Goal: Task Accomplishment & Management: Manage account settings

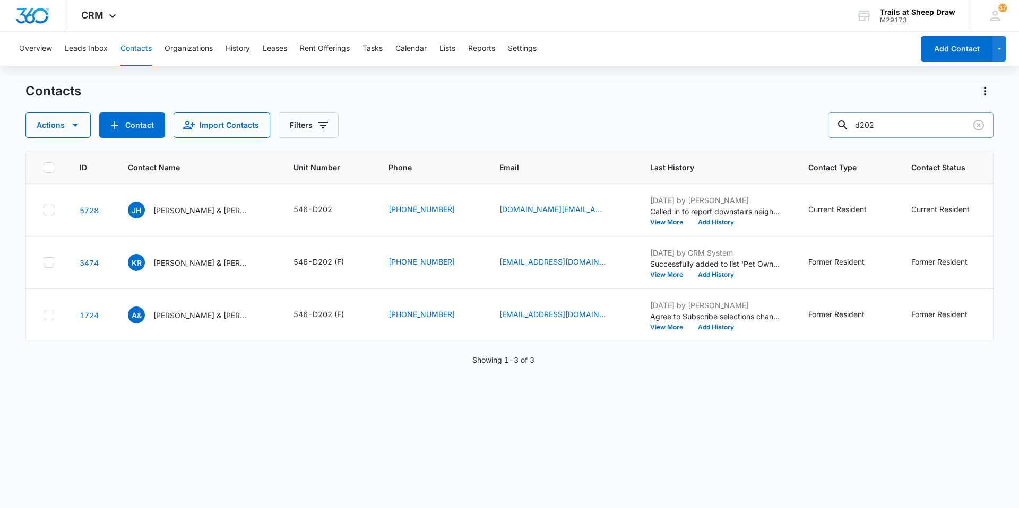
drag, startPoint x: 921, startPoint y: 118, endPoint x: 839, endPoint y: 124, distance: 81.9
click at [839, 124] on input "d202" at bounding box center [911, 125] width 166 height 25
type input "a206"
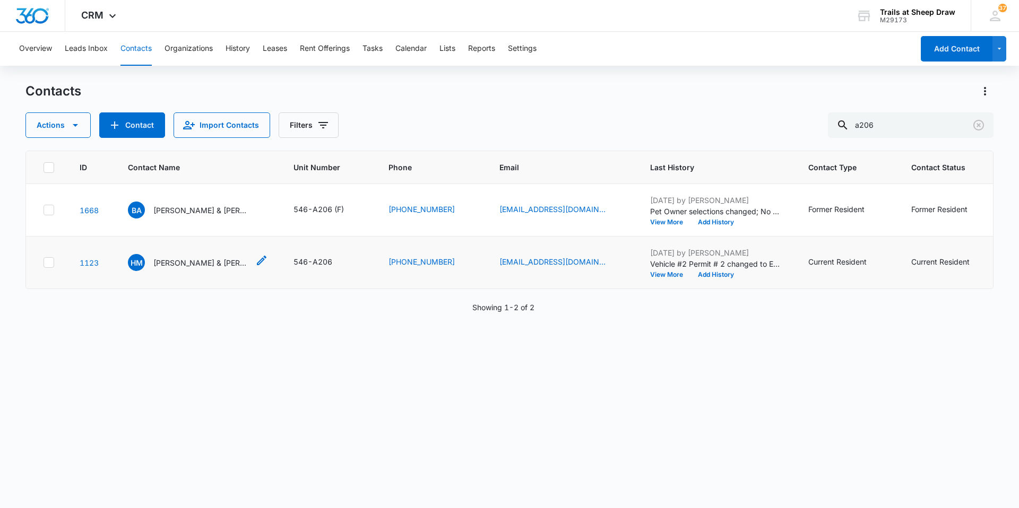
click at [194, 264] on p "[PERSON_NAME] & [PERSON_NAME]" at bounding box center [201, 262] width 96 height 11
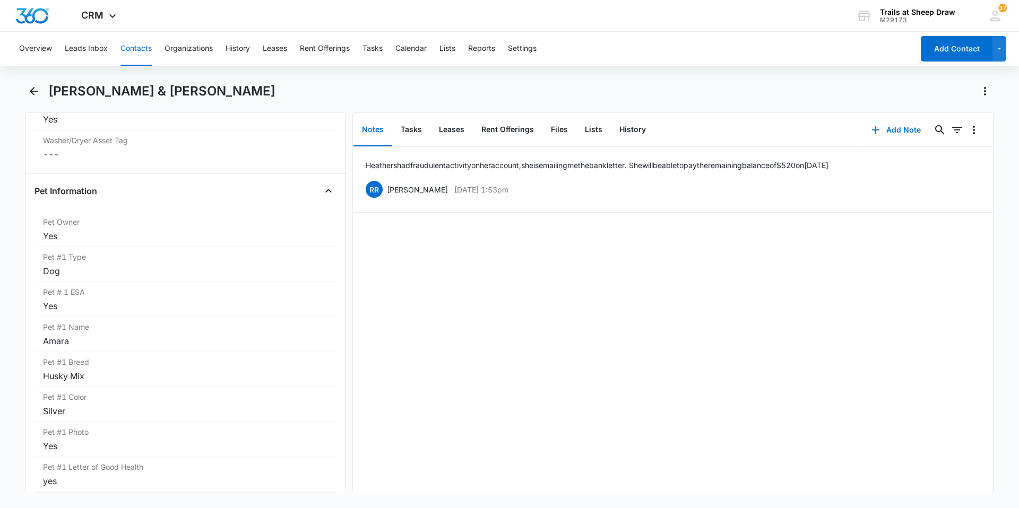
scroll to position [1274, 0]
click at [561, 134] on button "Files" at bounding box center [559, 130] width 34 height 33
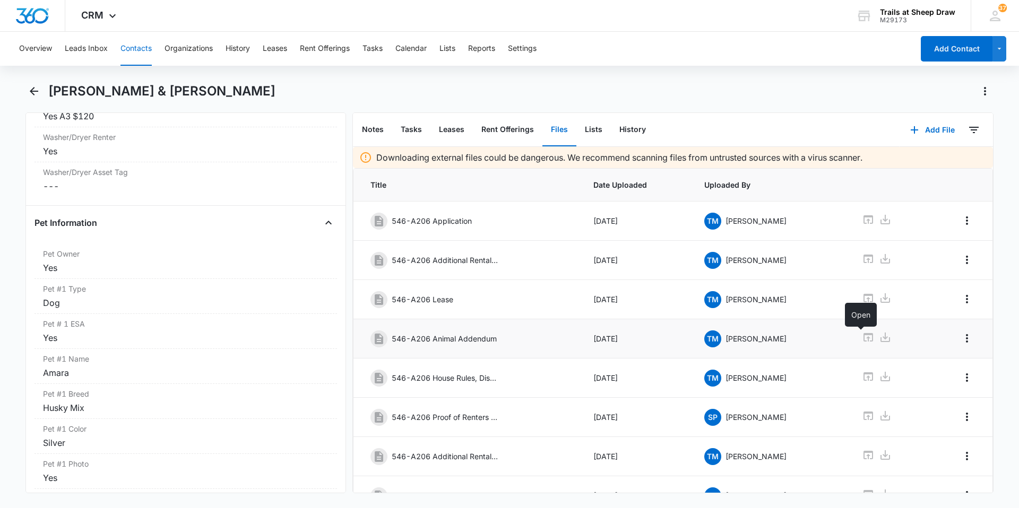
click at [863, 335] on icon at bounding box center [868, 337] width 10 height 8
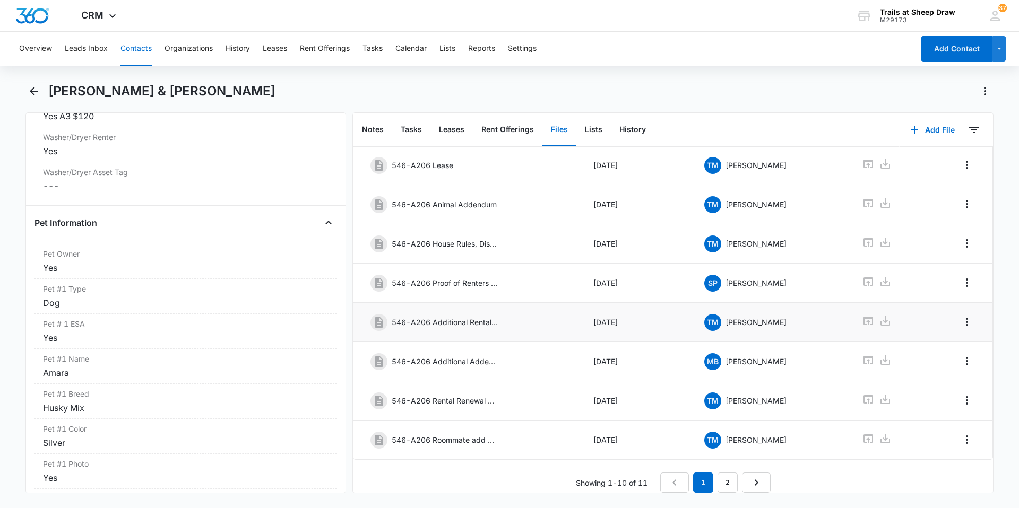
scroll to position [89, 0]
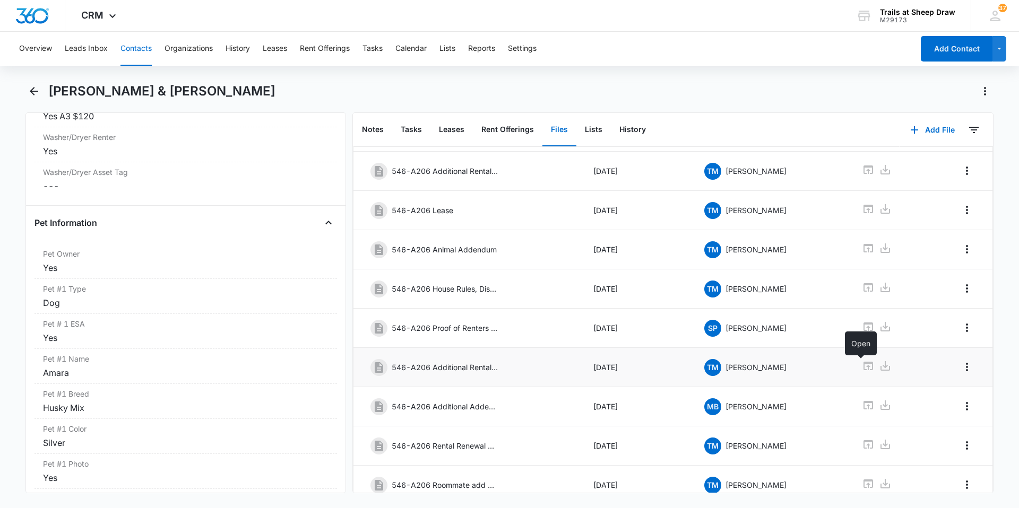
click at [863, 366] on icon at bounding box center [868, 366] width 10 height 8
click at [862, 209] on icon at bounding box center [868, 209] width 13 height 13
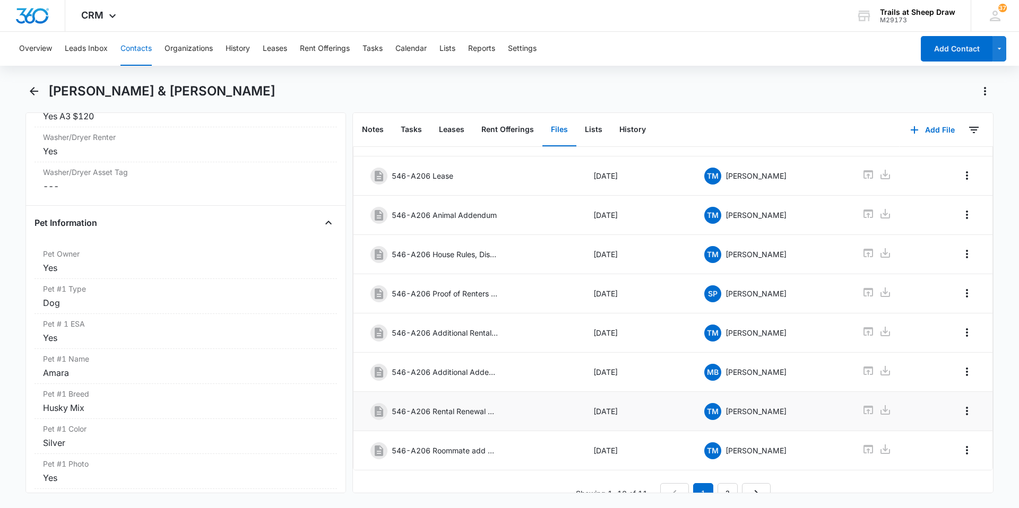
scroll to position [142, 0]
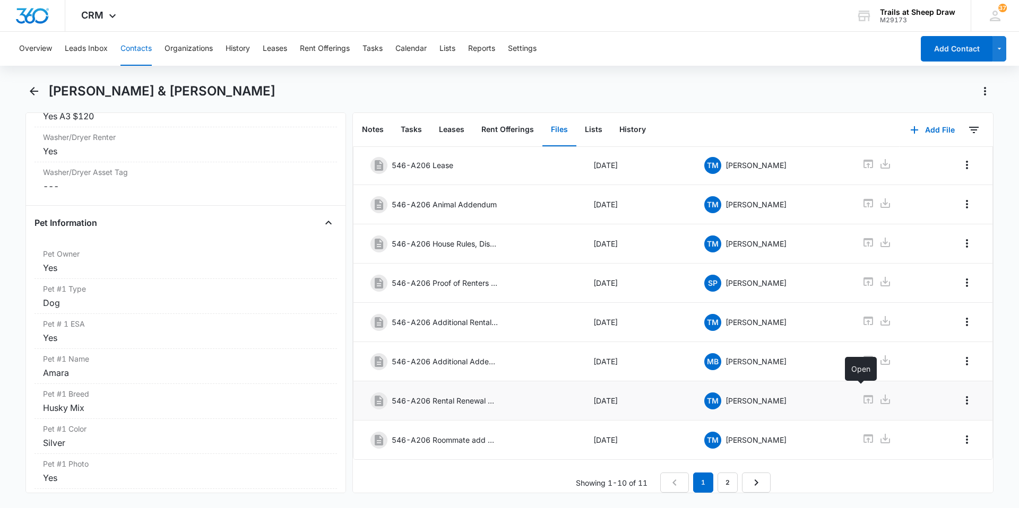
click at [866, 393] on icon at bounding box center [868, 399] width 13 height 13
click at [723, 480] on link "2" at bounding box center [728, 483] width 20 height 20
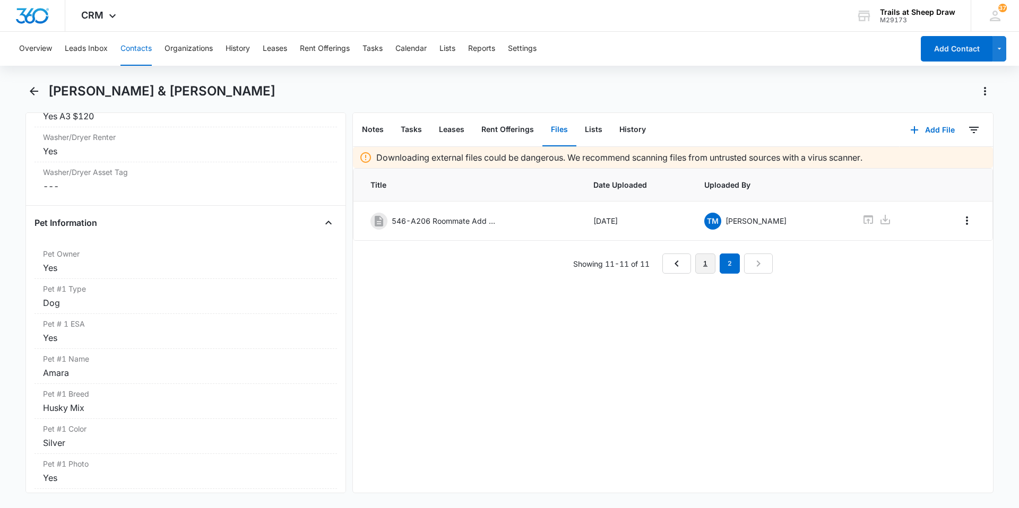
click at [695, 266] on link "1" at bounding box center [705, 264] width 20 height 20
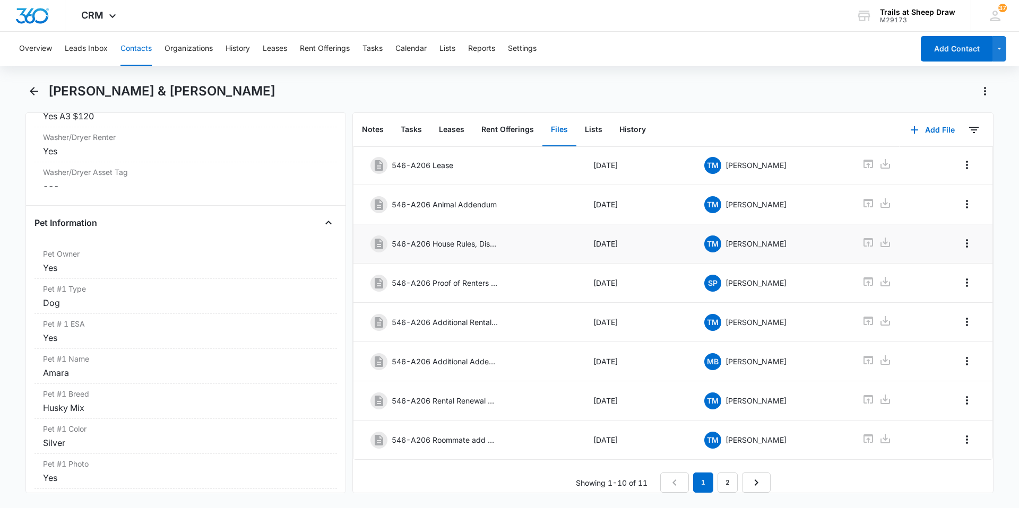
scroll to position [142, 0]
click at [863, 236] on icon at bounding box center [868, 242] width 13 height 13
click at [862, 354] on icon at bounding box center [868, 360] width 13 height 13
click at [863, 199] on icon at bounding box center [868, 203] width 10 height 8
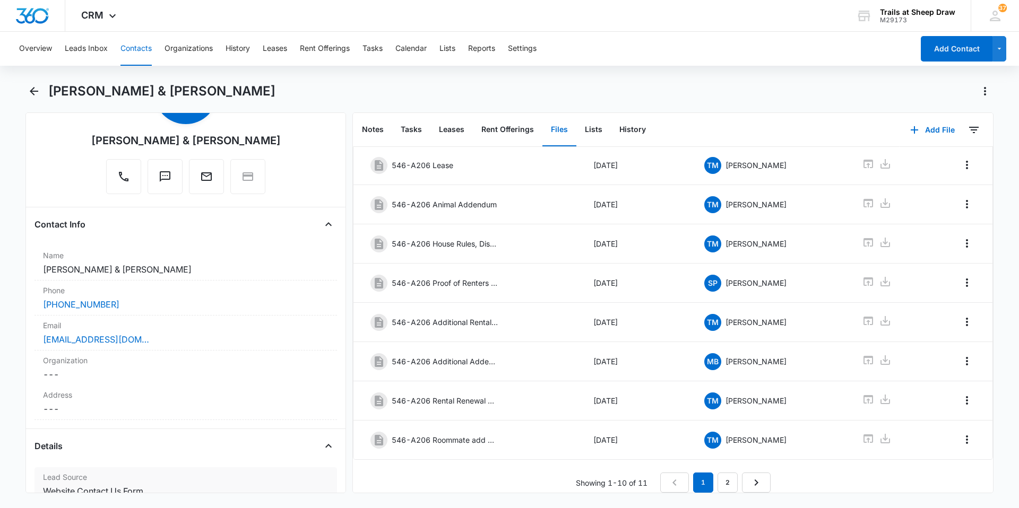
scroll to position [0, 0]
